Goal: Transaction & Acquisition: Purchase product/service

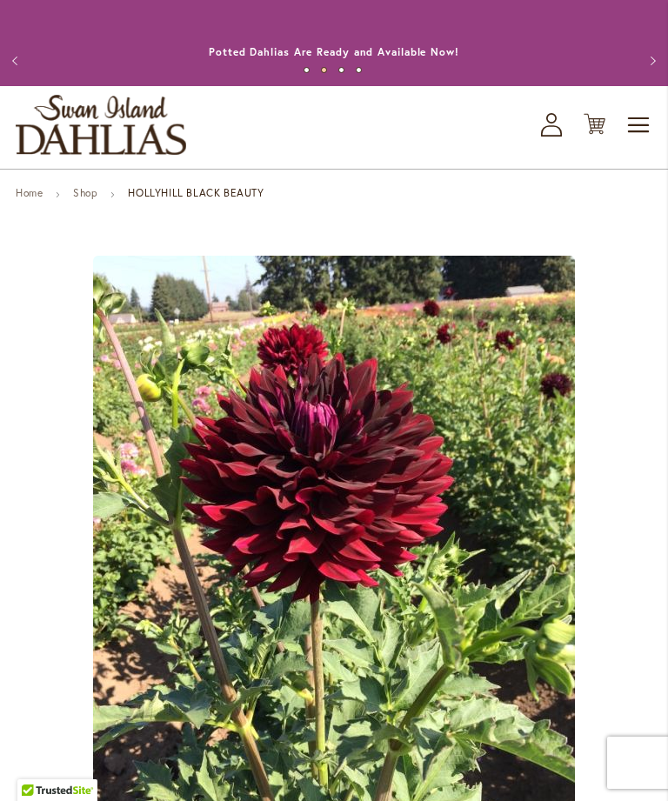
click at [87, 199] on link "Shop" at bounding box center [85, 192] width 24 height 13
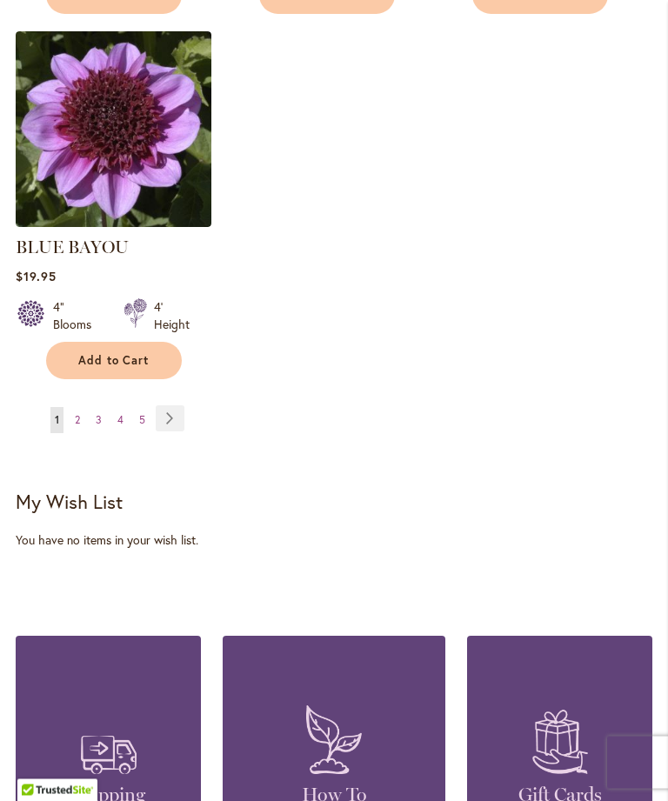
scroll to position [2235, 0]
click at [174, 431] on link "Page Next" at bounding box center [170, 418] width 29 height 26
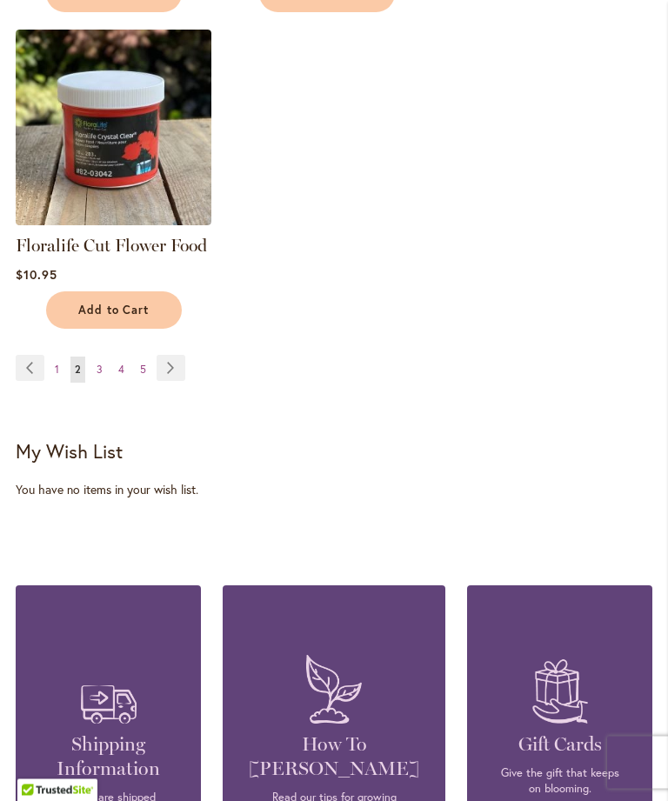
scroll to position [2164, 0]
click at [168, 381] on link "Page Next" at bounding box center [171, 368] width 29 height 26
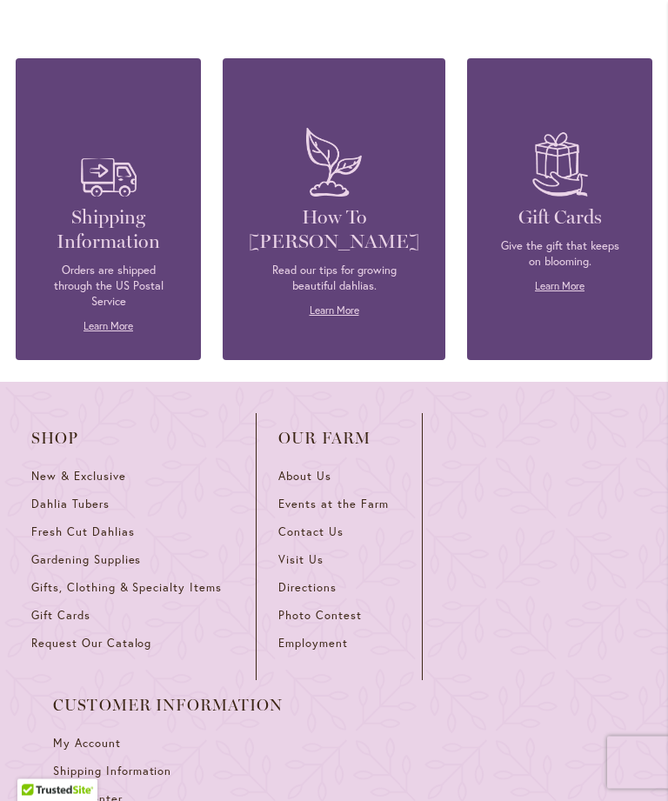
scroll to position [2693, 0]
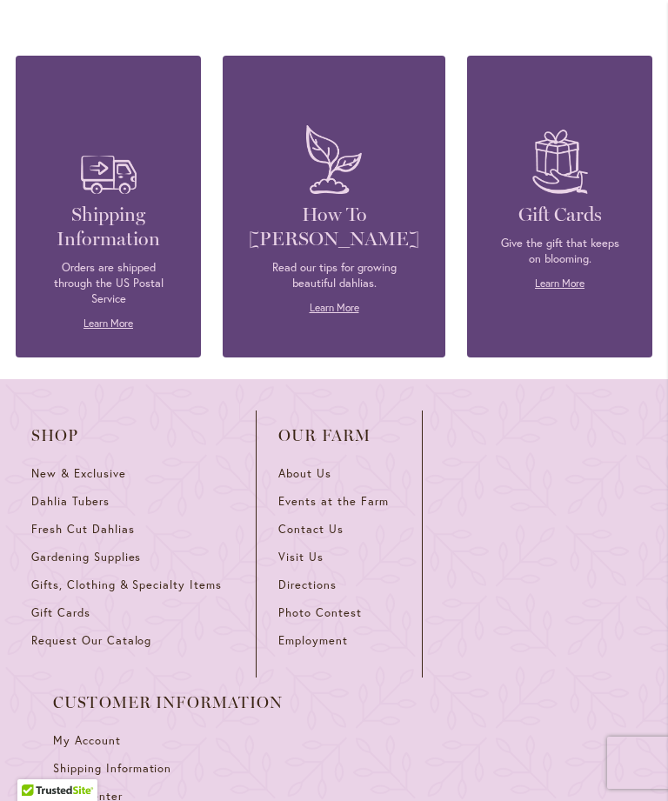
click at [78, 494] on span "Dahlia Tubers" at bounding box center [70, 501] width 78 height 15
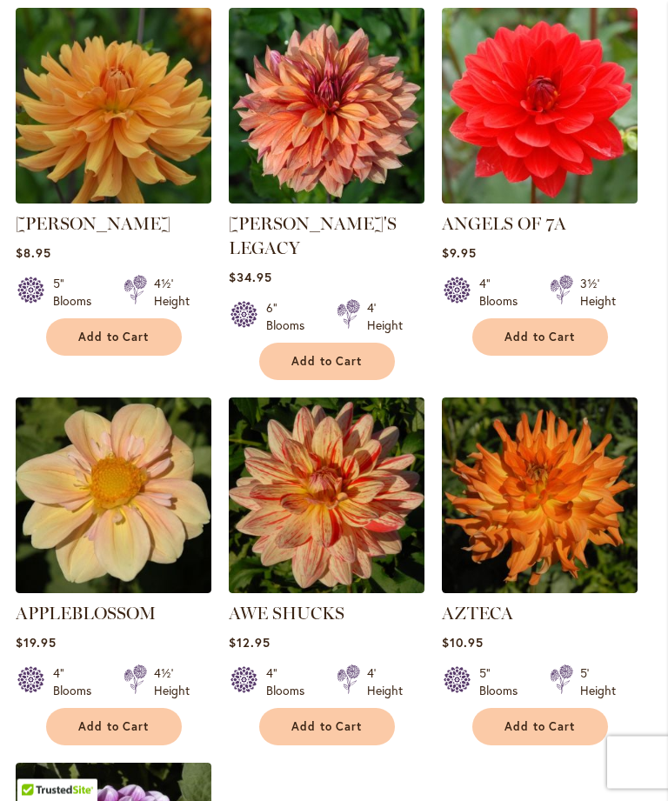
scroll to position [1793, 0]
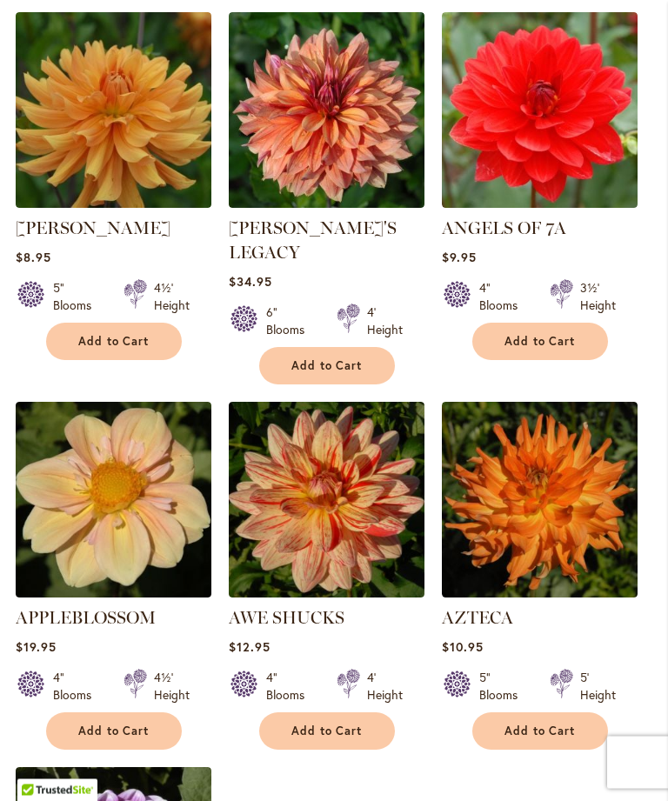
click at [556, 505] on img at bounding box center [540, 501] width 196 height 196
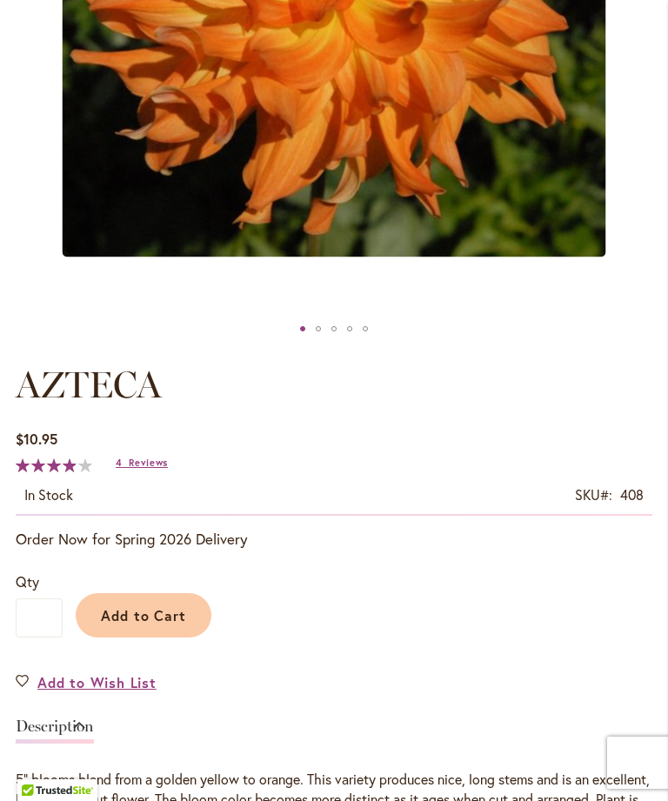
scroll to position [582, 0]
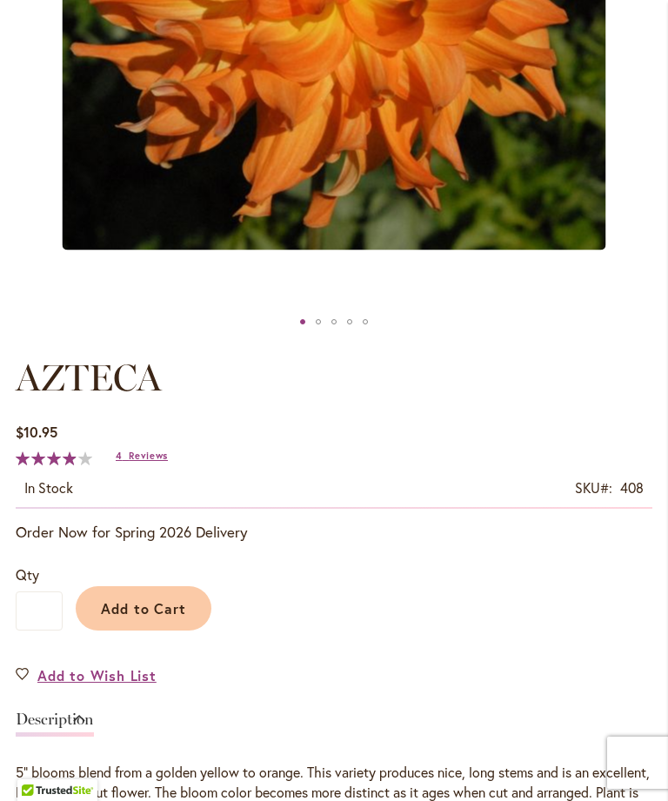
click at [137, 462] on span "Reviews" at bounding box center [148, 456] width 39 height 12
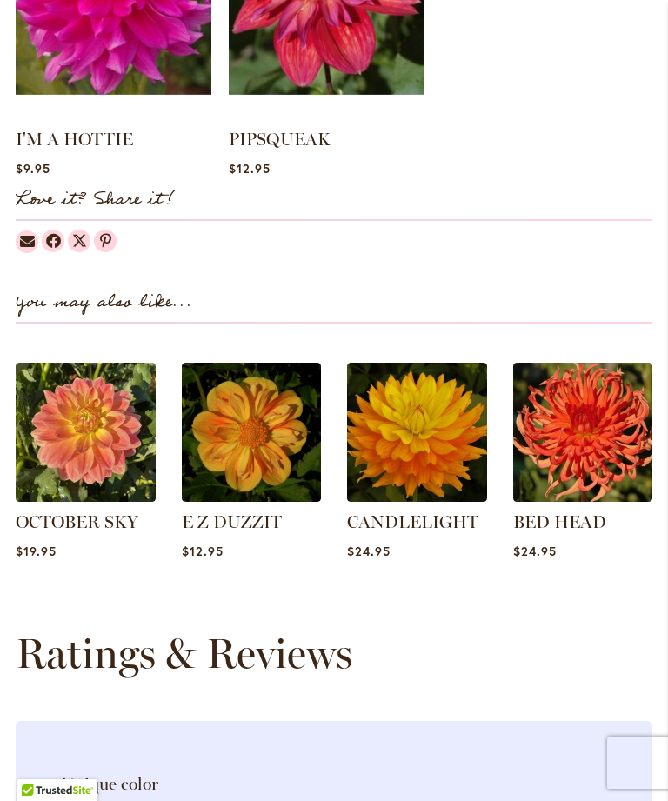
scroll to position [1721, 0]
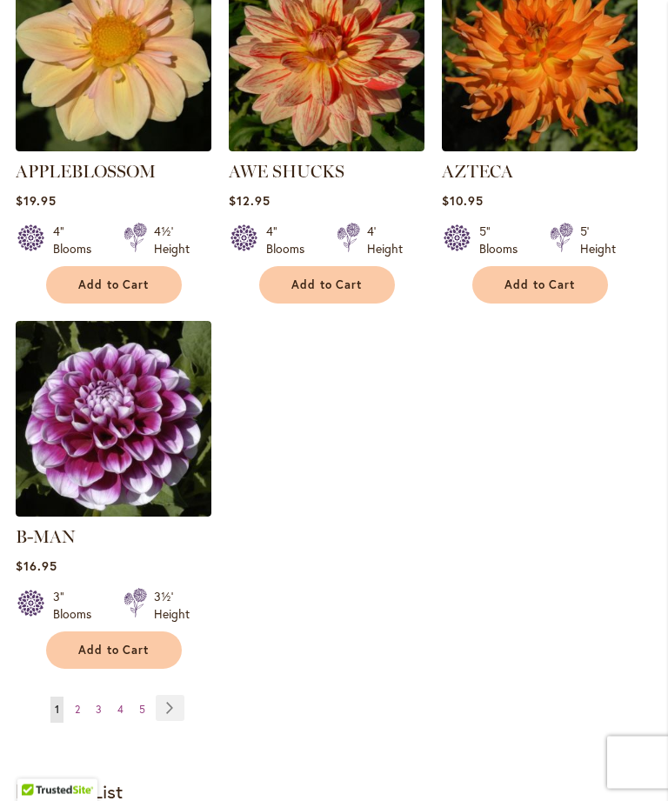
scroll to position [2240, 0]
click at [159, 700] on link "Page Next" at bounding box center [170, 708] width 29 height 26
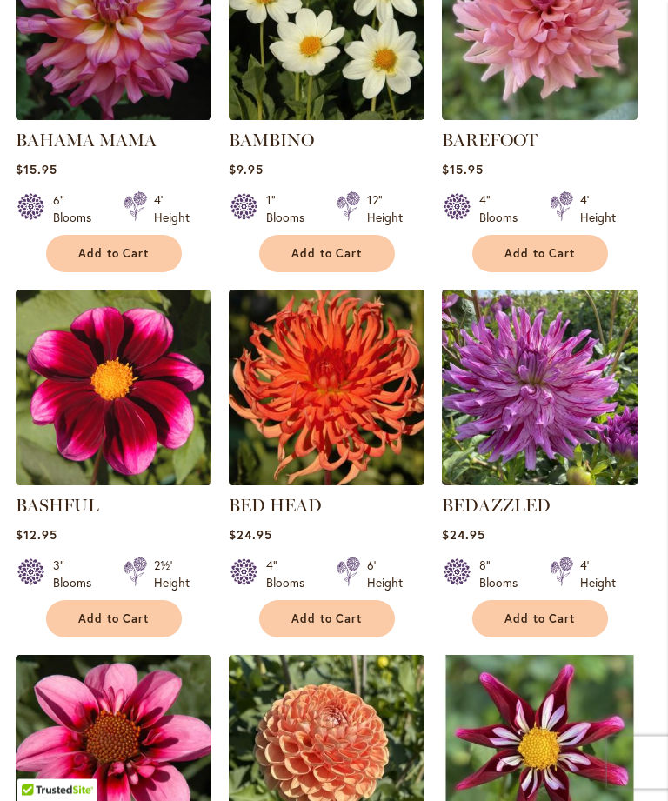
scroll to position [1152, 0]
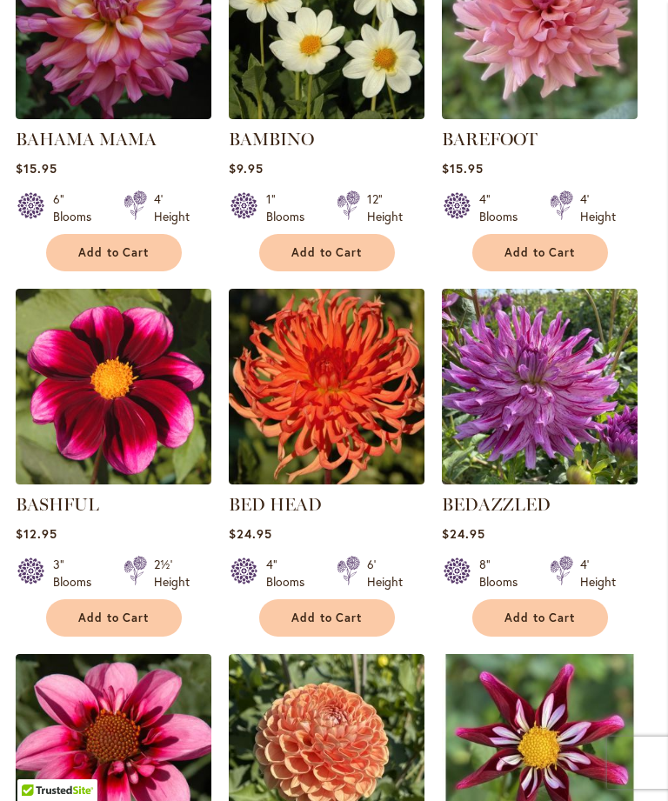
click at [529, 414] on img at bounding box center [540, 387] width 196 height 196
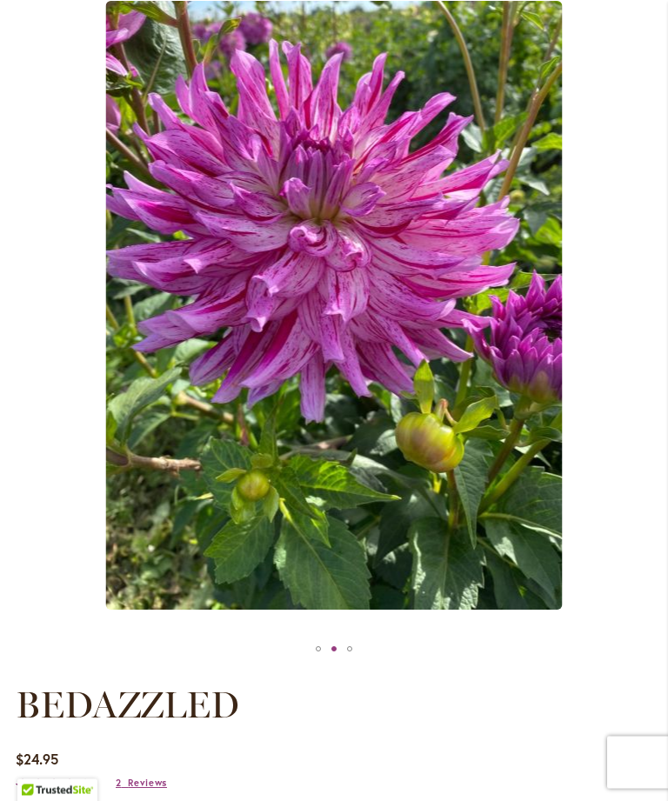
scroll to position [253, 0]
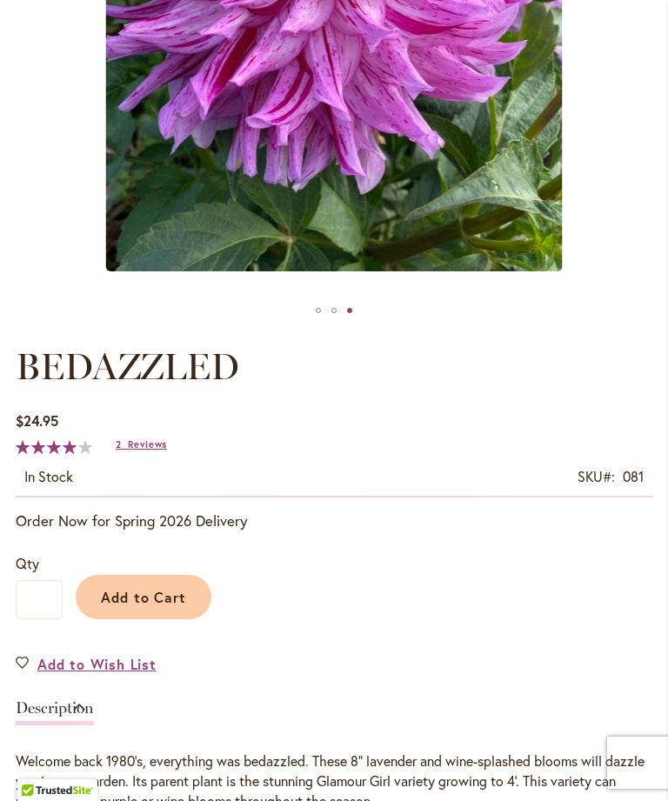
click at [143, 450] on span "Reviews" at bounding box center [147, 444] width 39 height 12
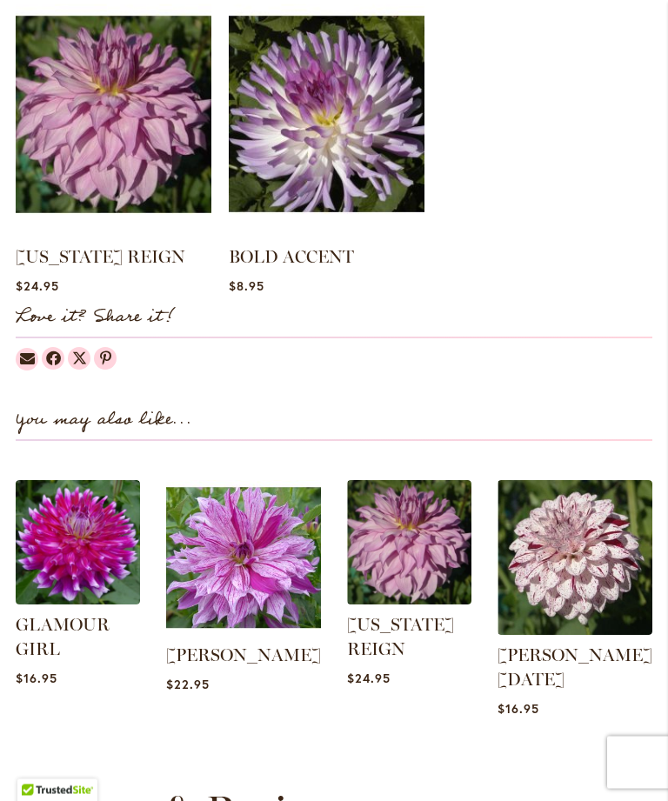
scroll to position [1611, 0]
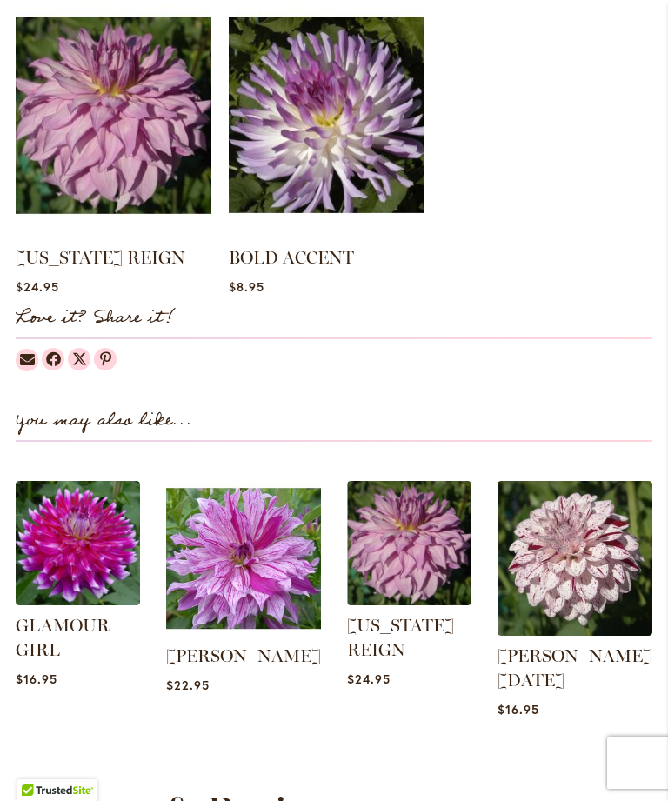
click at [86, 577] on img at bounding box center [78, 543] width 124 height 124
